Goal: Task Accomplishment & Management: Manage account settings

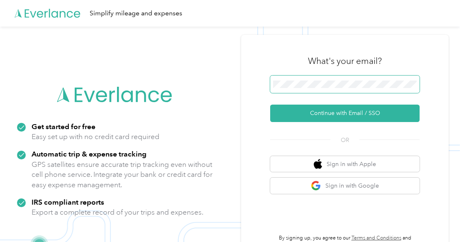
click at [306, 88] on span at bounding box center [345, 84] width 150 height 17
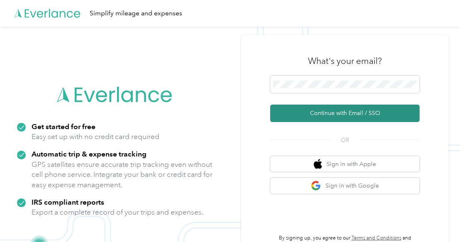
click at [340, 110] on button "Continue with Email / SSO" at bounding box center [345, 113] width 150 height 17
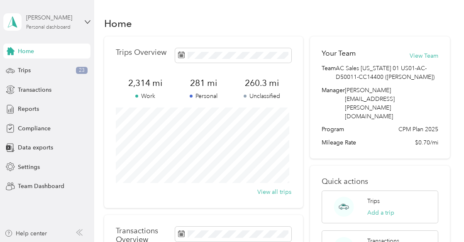
click at [49, 25] on div "Personal dashboard" at bounding box center [48, 27] width 44 height 5
click at [45, 71] on div "Team dashboard Personal dashboard Log out" at bounding box center [138, 82] width 257 height 52
click at [57, 30] on div "Personal dashboard" at bounding box center [48, 27] width 44 height 5
click at [56, 66] on div "Team dashboard" at bounding box center [138, 64] width 257 height 15
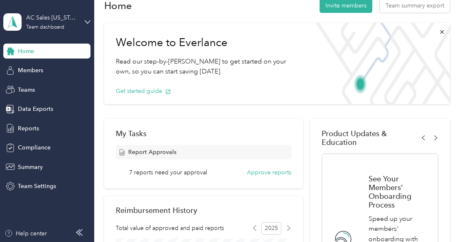
scroll to position [18, 0]
click at [264, 174] on button "Approve reports" at bounding box center [269, 172] width 44 height 9
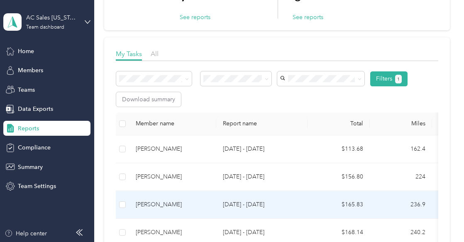
scroll to position [84, 0]
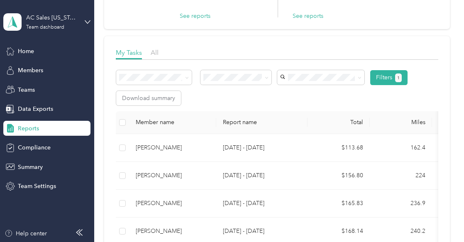
click at [126, 123] on th at bounding box center [122, 122] width 13 height 23
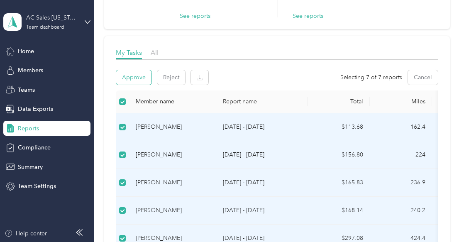
click at [132, 77] on button "Approve" at bounding box center [133, 77] width 35 height 15
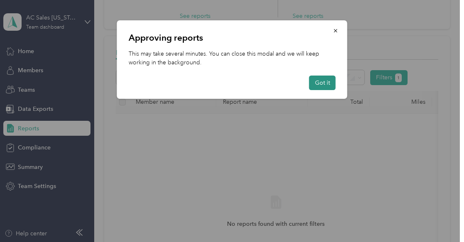
click at [324, 82] on button "Got it" at bounding box center [322, 83] width 27 height 15
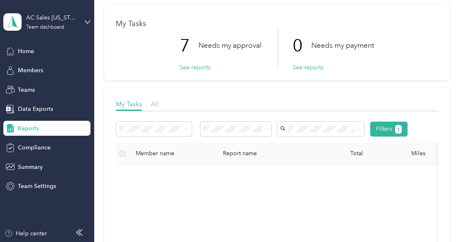
scroll to position [0, 0]
